Goal: Transaction & Acquisition: Download file/media

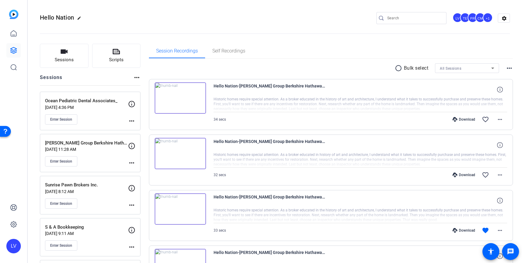
click at [100, 162] on div "Enter Session" at bounding box center [86, 162] width 83 height 10
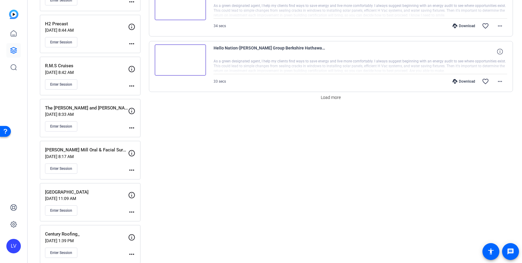
scroll to position [528, 0]
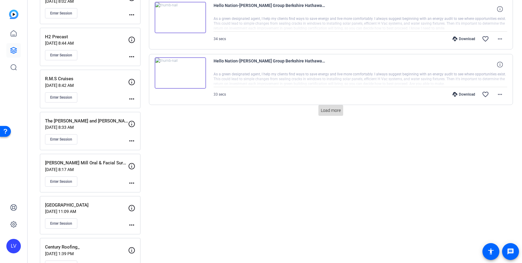
click at [331, 111] on span "Load more" at bounding box center [331, 111] width 20 height 6
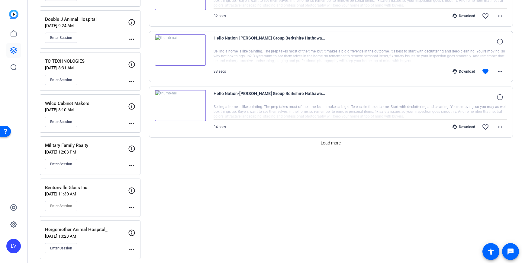
scroll to position [1069, 0]
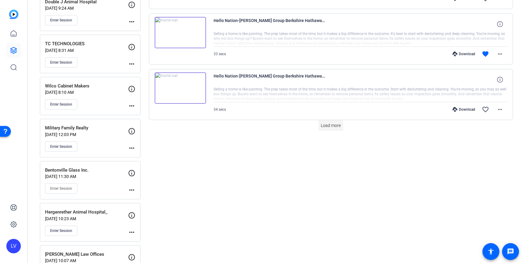
click at [334, 128] on span "Load more" at bounding box center [331, 126] width 20 height 6
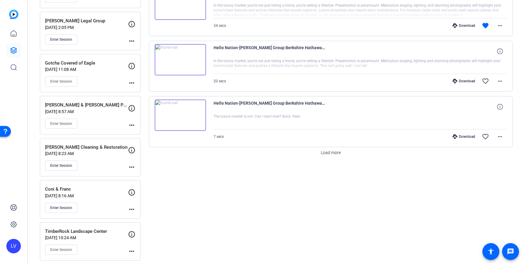
scroll to position [1589, 0]
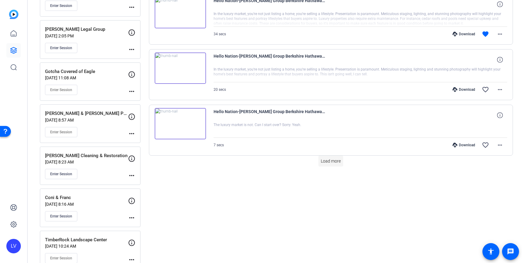
click at [326, 157] on span at bounding box center [330, 161] width 25 height 15
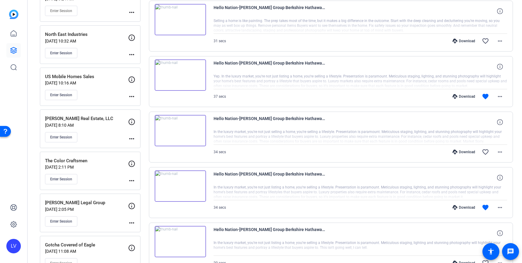
scroll to position [1417, 0]
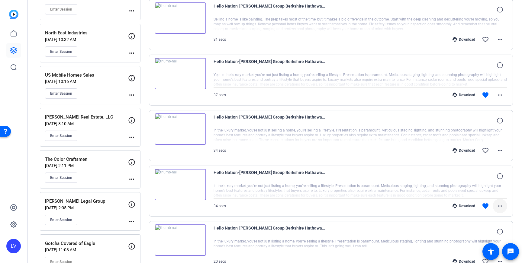
click at [500, 205] on mat-icon "more_horiz" at bounding box center [499, 206] width 7 height 7
click at [483, 148] on span "Download MP4" at bounding box center [484, 148] width 36 height 7
click at [498, 95] on mat-icon "more_horiz" at bounding box center [499, 95] width 7 height 7
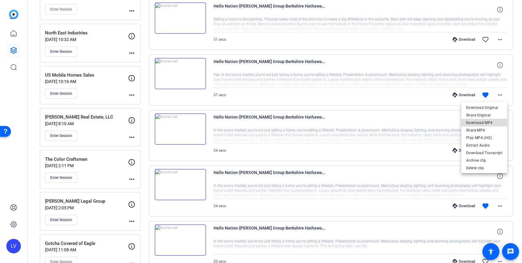
click at [490, 121] on span "Download MP4" at bounding box center [484, 122] width 36 height 7
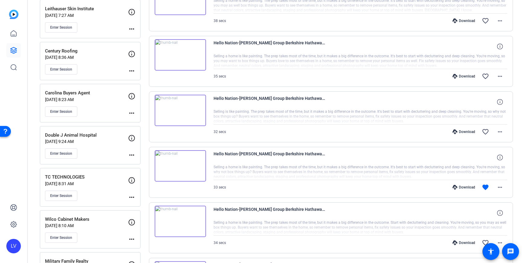
scroll to position [937, 0]
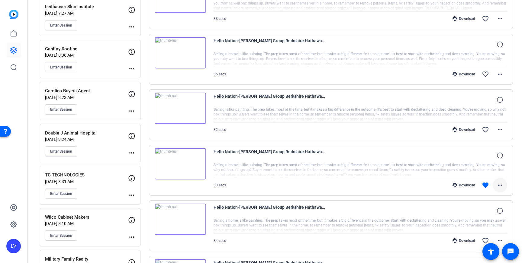
click at [506, 188] on span at bounding box center [500, 185] width 15 height 15
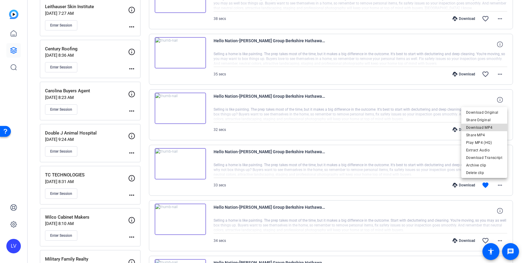
click at [488, 128] on span "Download MP4" at bounding box center [484, 127] width 36 height 7
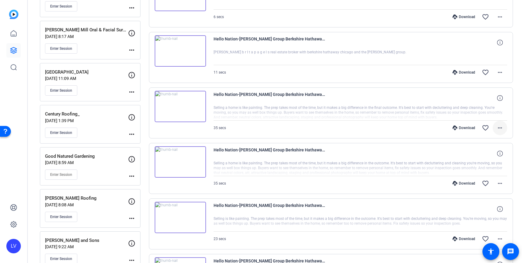
scroll to position [659, 0]
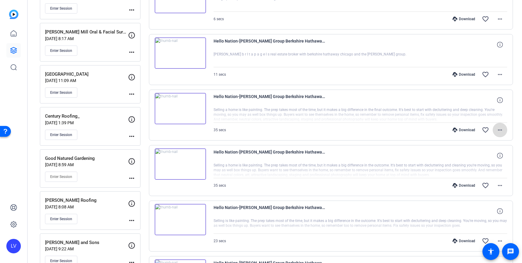
click at [499, 131] on mat-icon "more_horiz" at bounding box center [499, 130] width 7 height 7
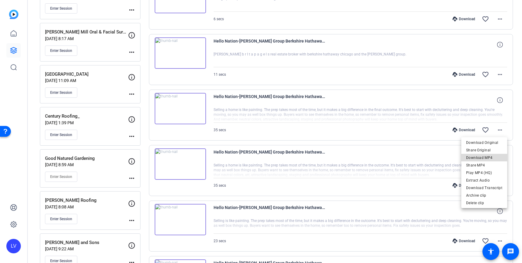
click at [492, 156] on span "Download MP4" at bounding box center [484, 157] width 36 height 7
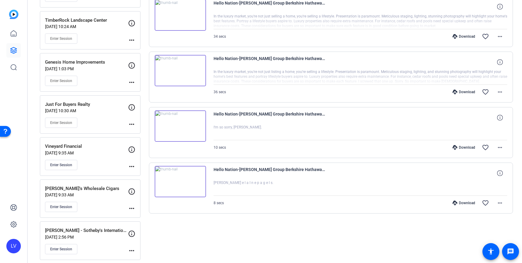
scroll to position [1826, 0]
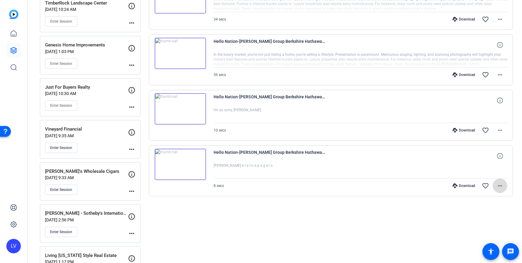
click at [498, 185] on mat-icon "more_horiz" at bounding box center [499, 185] width 7 height 7
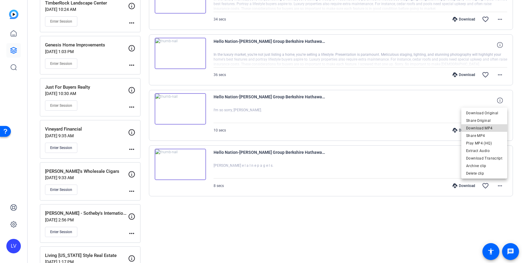
click at [491, 129] on span "Download MP4" at bounding box center [484, 128] width 36 height 7
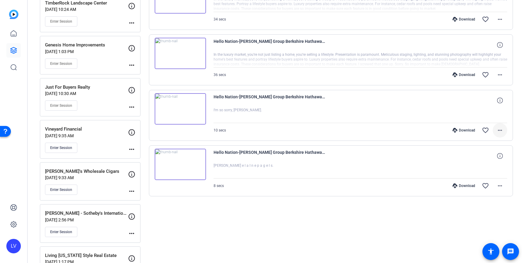
click at [501, 129] on mat-icon "more_horiz" at bounding box center [499, 130] width 7 height 7
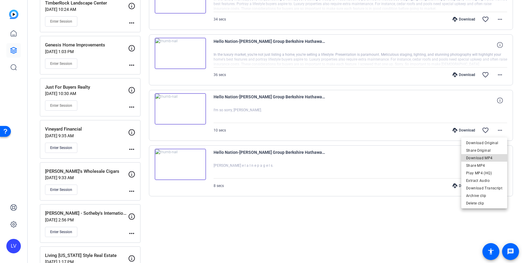
click at [494, 157] on span "Download MP4" at bounding box center [484, 158] width 36 height 7
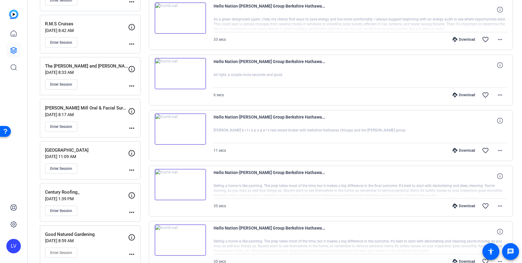
scroll to position [580, 0]
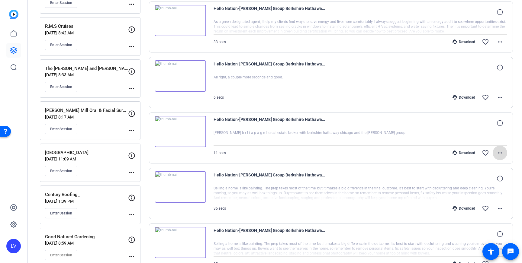
click at [505, 152] on span at bounding box center [500, 153] width 15 height 15
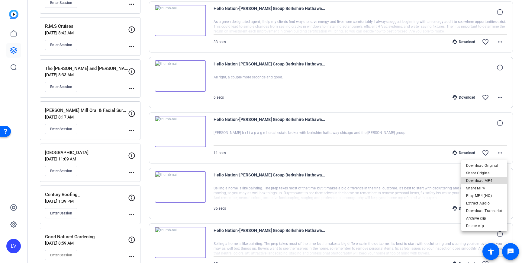
click at [493, 179] on span "Download MP4" at bounding box center [484, 180] width 36 height 7
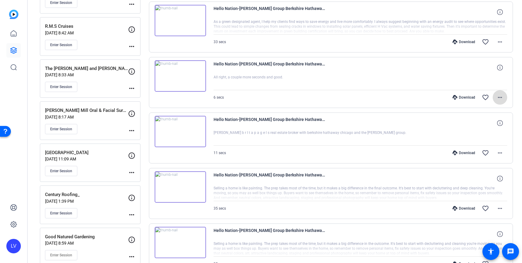
click at [499, 100] on mat-icon "more_horiz" at bounding box center [499, 97] width 7 height 7
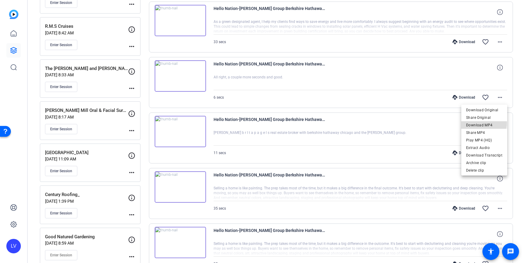
click at [484, 123] on span "Download MP4" at bounding box center [484, 125] width 36 height 7
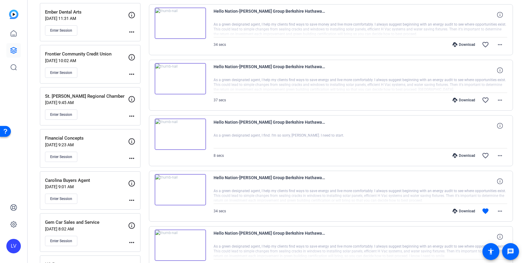
scroll to position [303, 0]
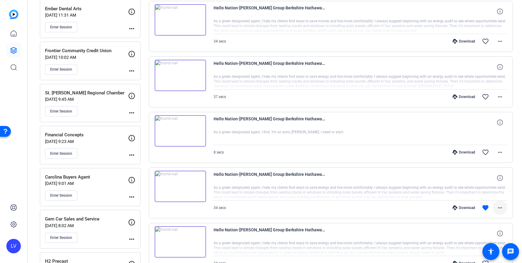
click at [503, 209] on mat-icon "more_horiz" at bounding box center [499, 208] width 7 height 7
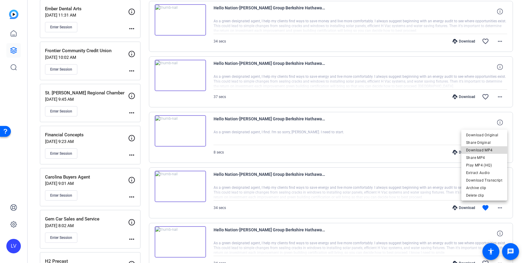
click at [489, 151] on span "Download MP4" at bounding box center [484, 150] width 36 height 7
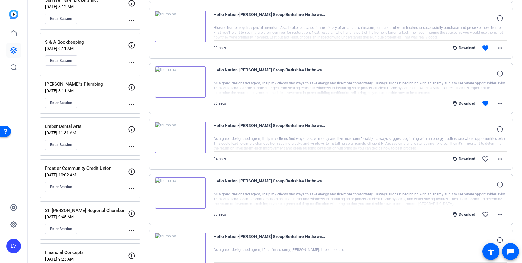
scroll to position [186, 0]
click at [505, 102] on span at bounding box center [500, 103] width 15 height 15
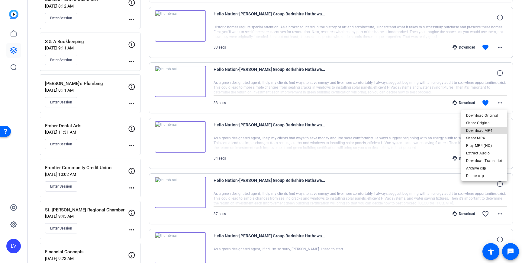
click at [495, 130] on span "Download MP4" at bounding box center [484, 130] width 36 height 7
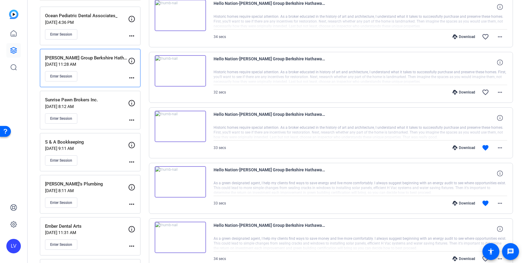
scroll to position [85, 0]
click at [504, 149] on span at bounding box center [500, 148] width 15 height 15
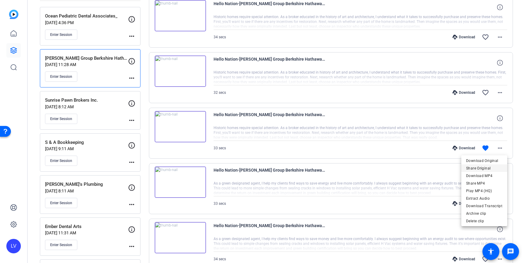
click at [494, 172] on span "Share Original" at bounding box center [484, 168] width 36 height 7
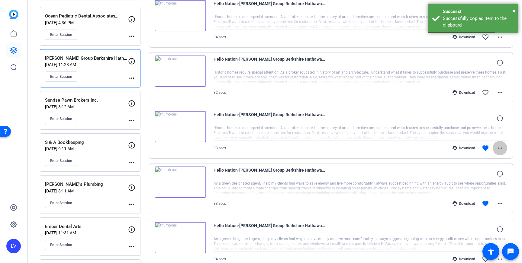
click at [499, 148] on mat-icon "more_horiz" at bounding box center [499, 148] width 7 height 7
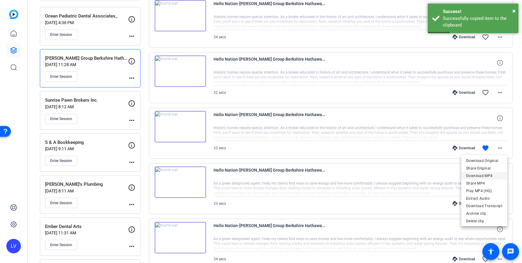
click at [491, 175] on span "Download MP4" at bounding box center [484, 176] width 36 height 7
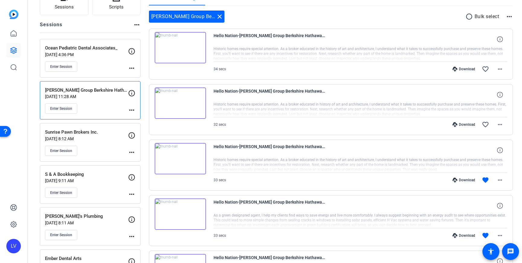
scroll to position [0, 0]
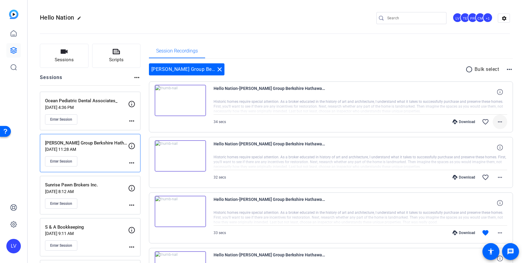
click at [505, 126] on span at bounding box center [500, 122] width 15 height 15
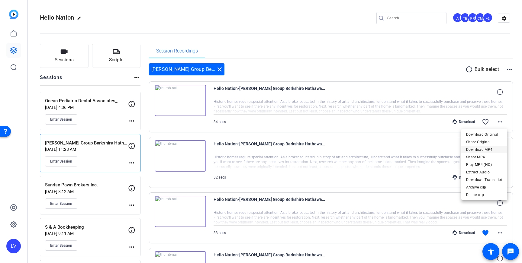
click at [485, 149] on span "Download MP4" at bounding box center [484, 149] width 36 height 7
